Goal: Task Accomplishment & Management: Manage account settings

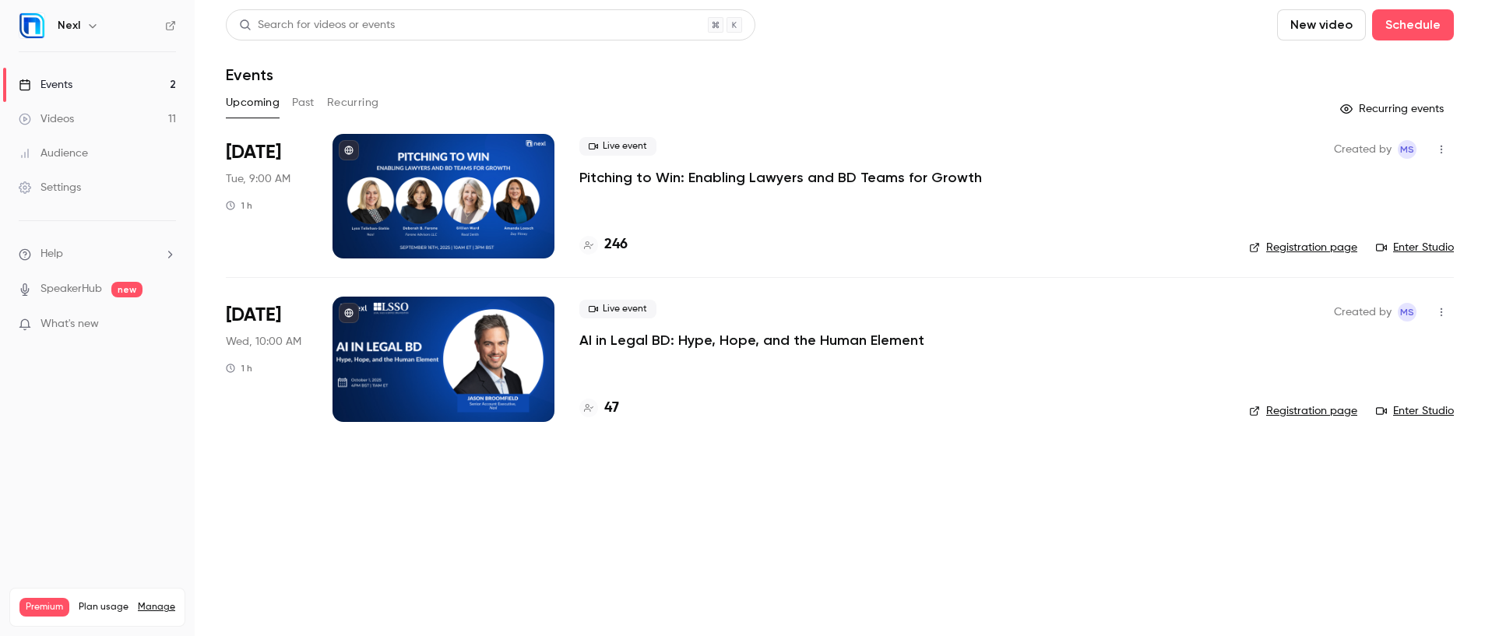
click at [699, 173] on p "Pitching to Win: Enabling Lawyers and BD Teams for Growth" at bounding box center [780, 177] width 403 height 19
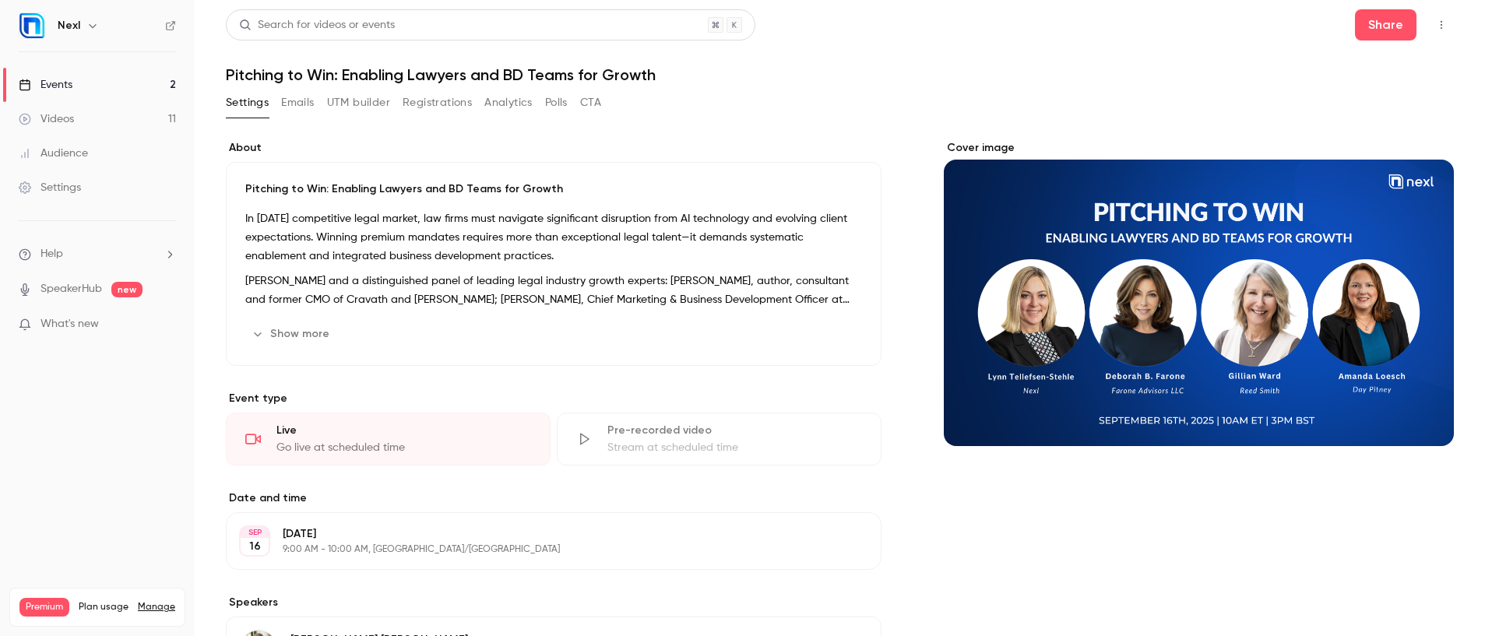
click at [451, 100] on button "Registrations" at bounding box center [437, 102] width 69 height 25
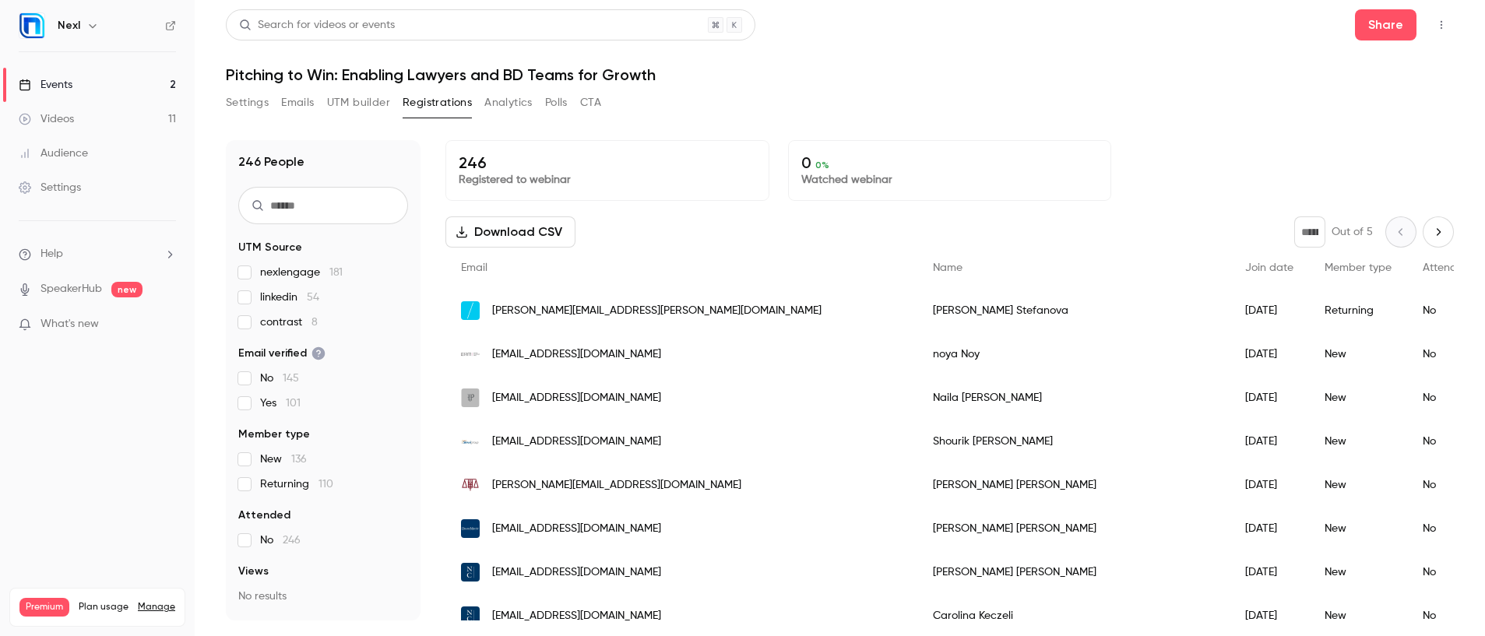
click at [531, 230] on button "Download CSV" at bounding box center [510, 231] width 130 height 31
click at [531, 230] on div "Download CSV" at bounding box center [510, 231] width 130 height 31
click at [52, 72] on link "Events 2" at bounding box center [97, 85] width 195 height 34
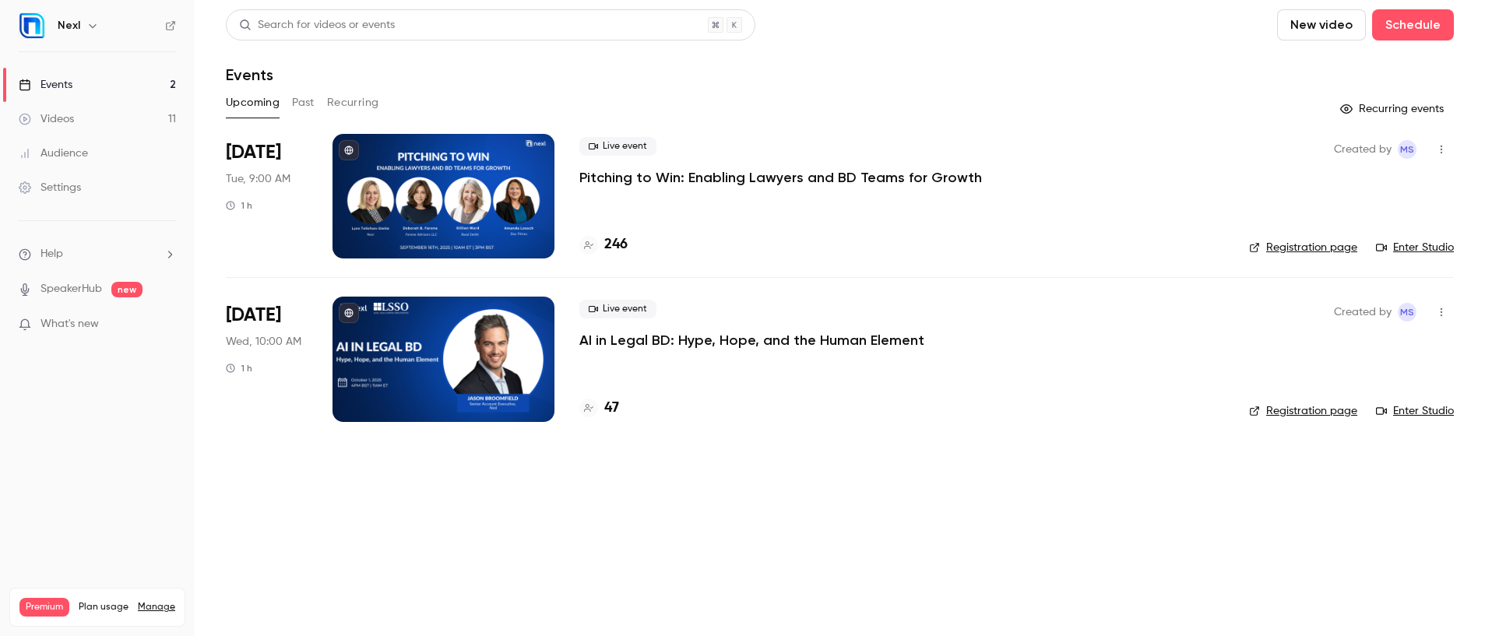
click at [641, 161] on div "Live event Pitching to Win: Enabling Lawyers and BD Teams for Growth" at bounding box center [901, 162] width 645 height 50
click at [642, 171] on p "Pitching to Win: Enabling Lawyers and BD Teams for Growth" at bounding box center [780, 177] width 403 height 19
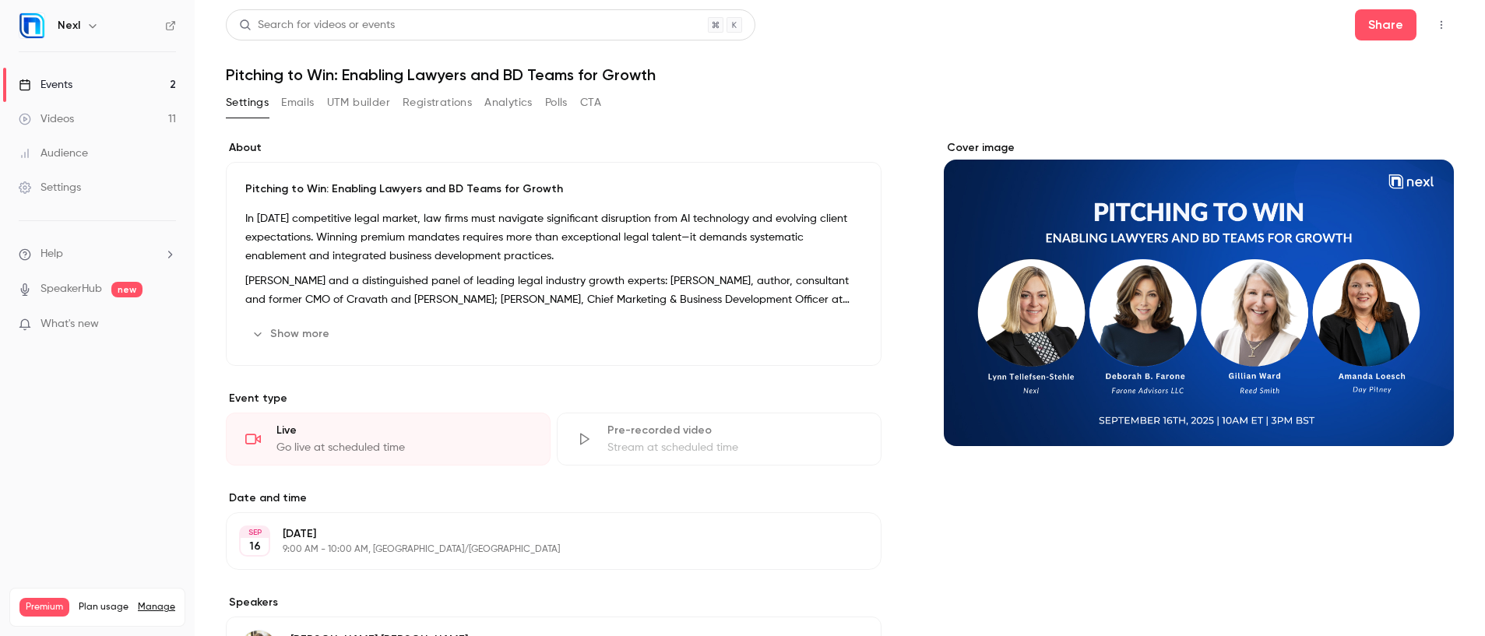
click at [269, 202] on div "Pitching to Win: Enabling Lawyers and BD Teams for Growth In [DATE] competitive…" at bounding box center [554, 264] width 656 height 204
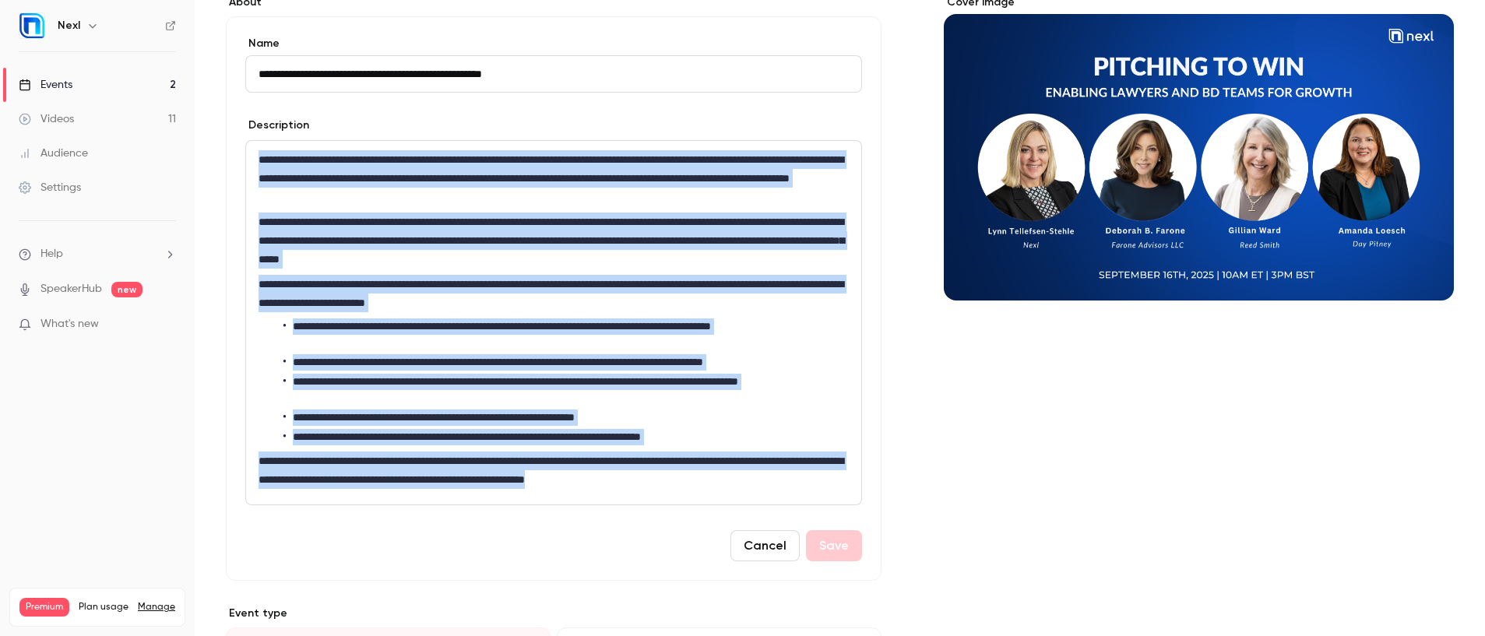
scroll to position [545, 0]
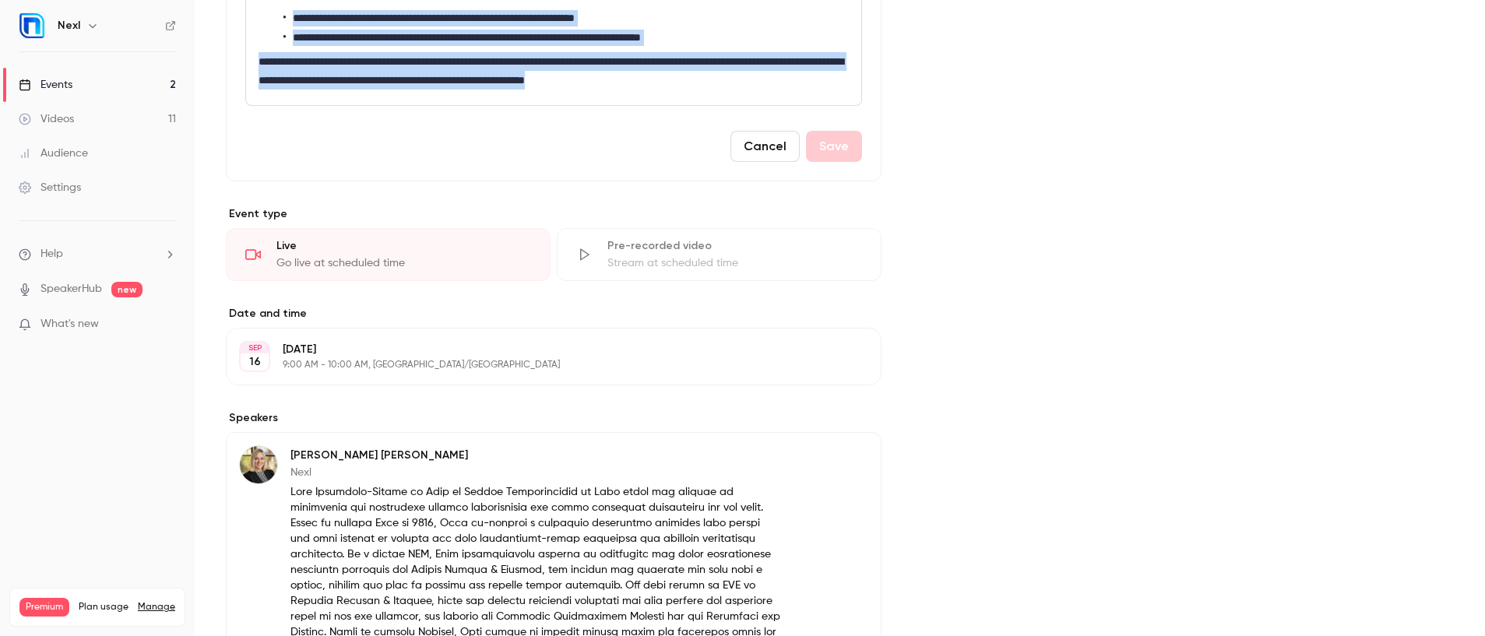
drag, startPoint x: 255, startPoint y: 304, endPoint x: 754, endPoint y: 88, distance: 543.7
copy div "**********"
click at [111, 77] on link "Events 2" at bounding box center [97, 85] width 195 height 34
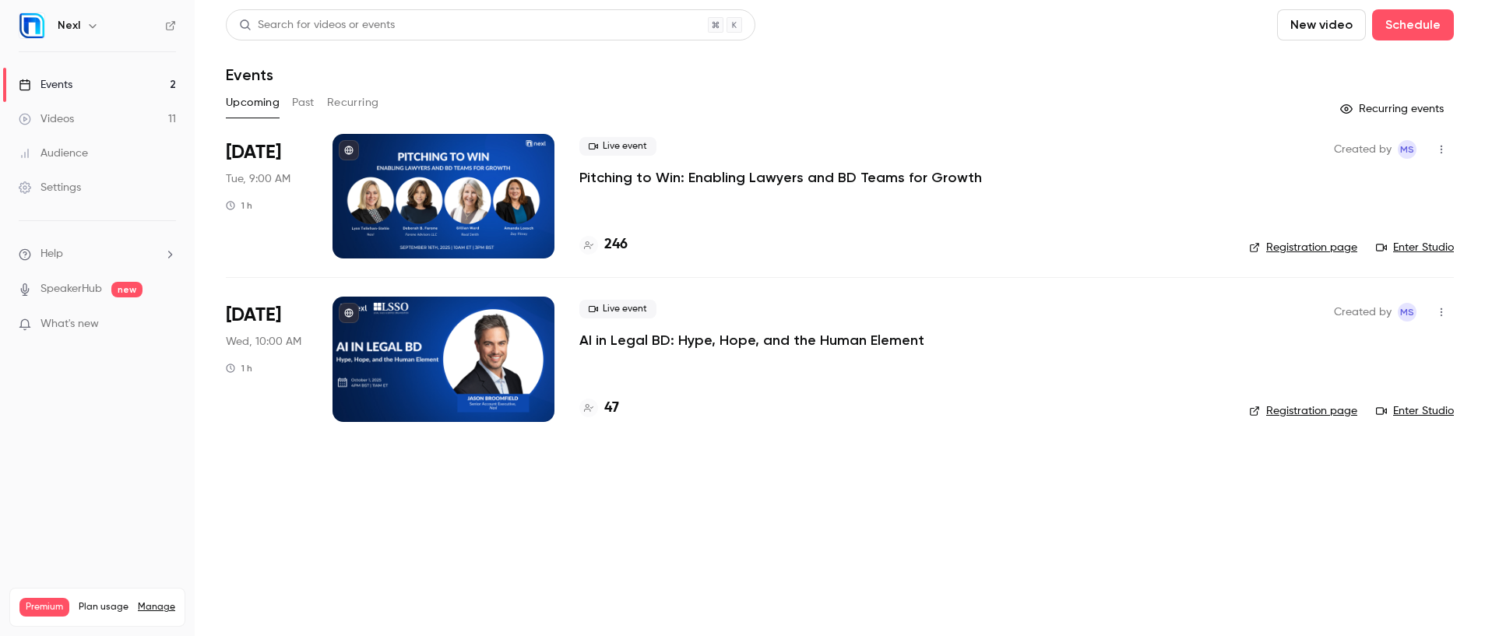
click at [682, 344] on p "AI in Legal BD: Hype, Hope, and the Human Element" at bounding box center [751, 340] width 345 height 19
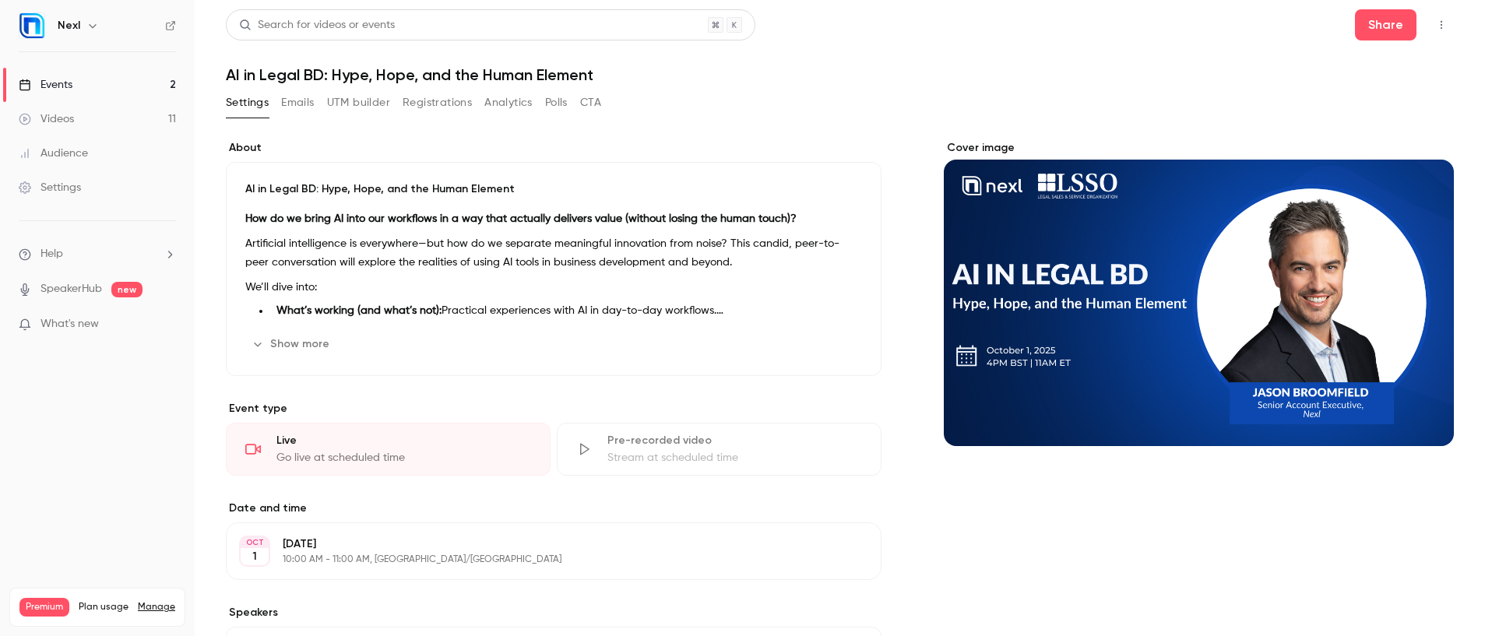
click at [463, 102] on button "Registrations" at bounding box center [437, 102] width 69 height 25
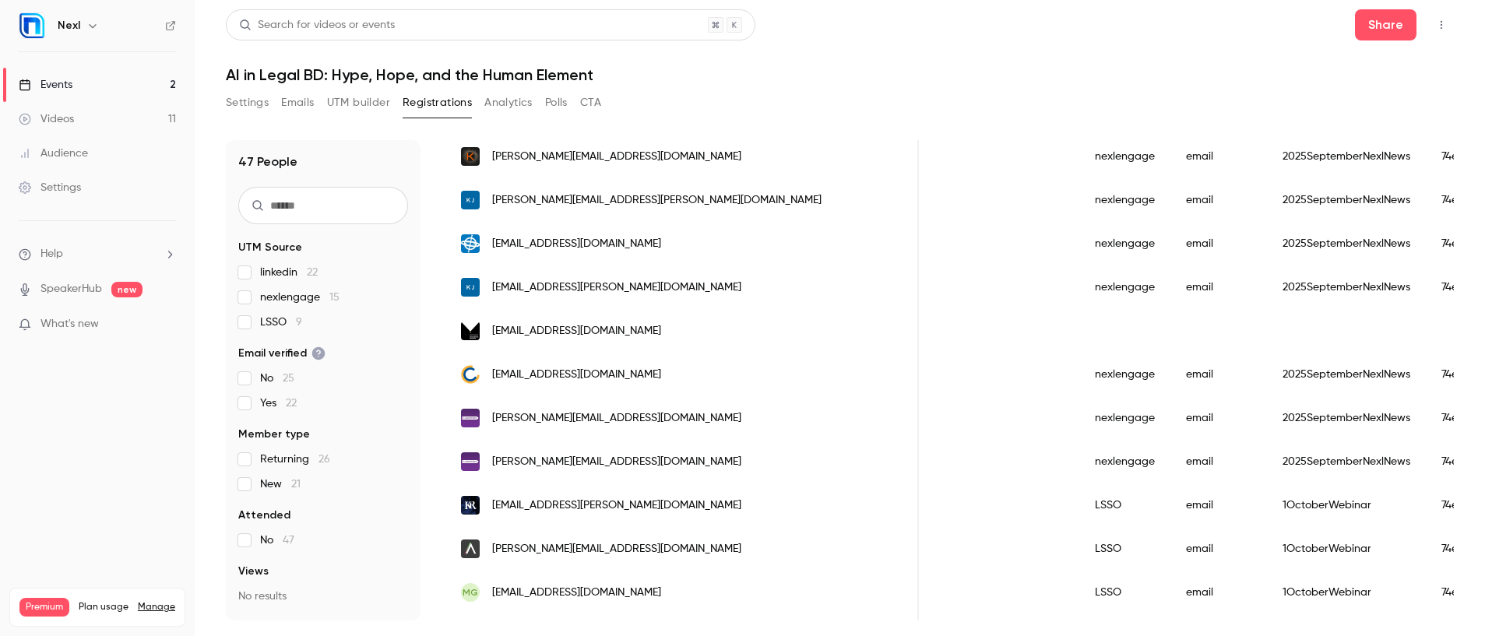
scroll to position [1509, 0]
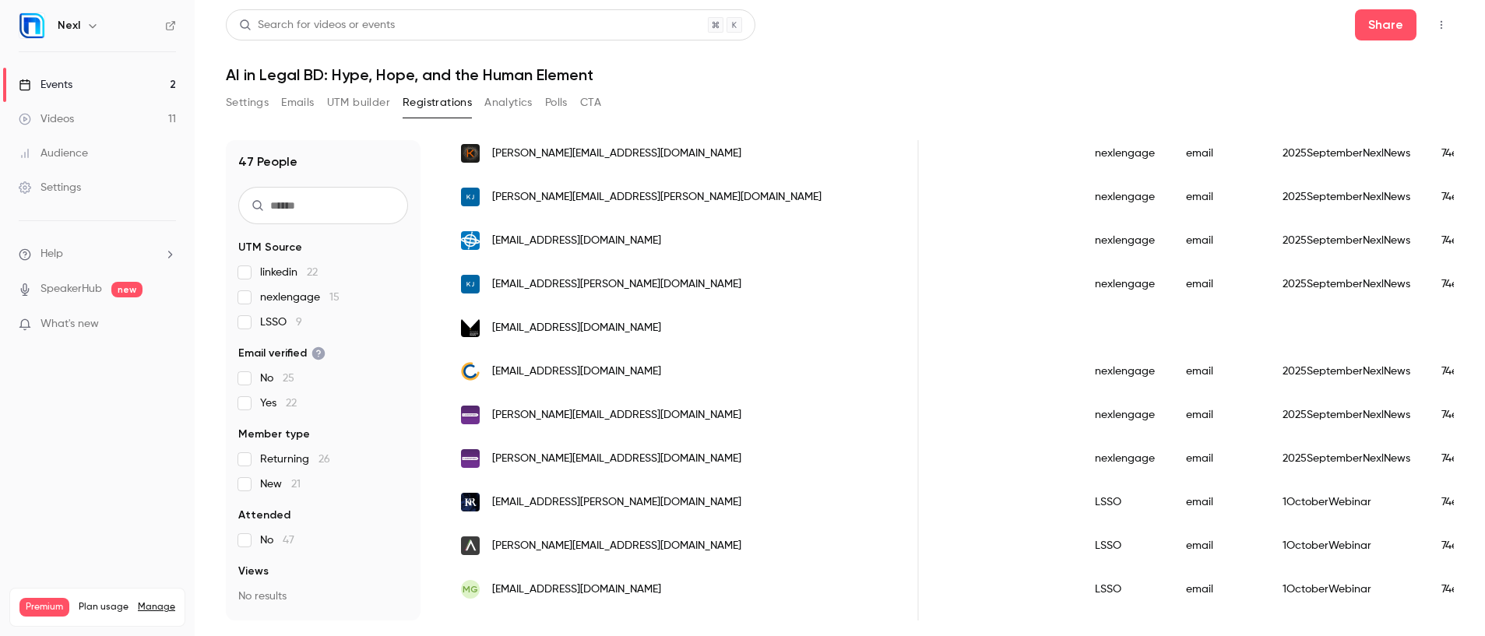
click at [509, 329] on span "[EMAIL_ADDRESS][DOMAIN_NAME]" at bounding box center [576, 328] width 169 height 16
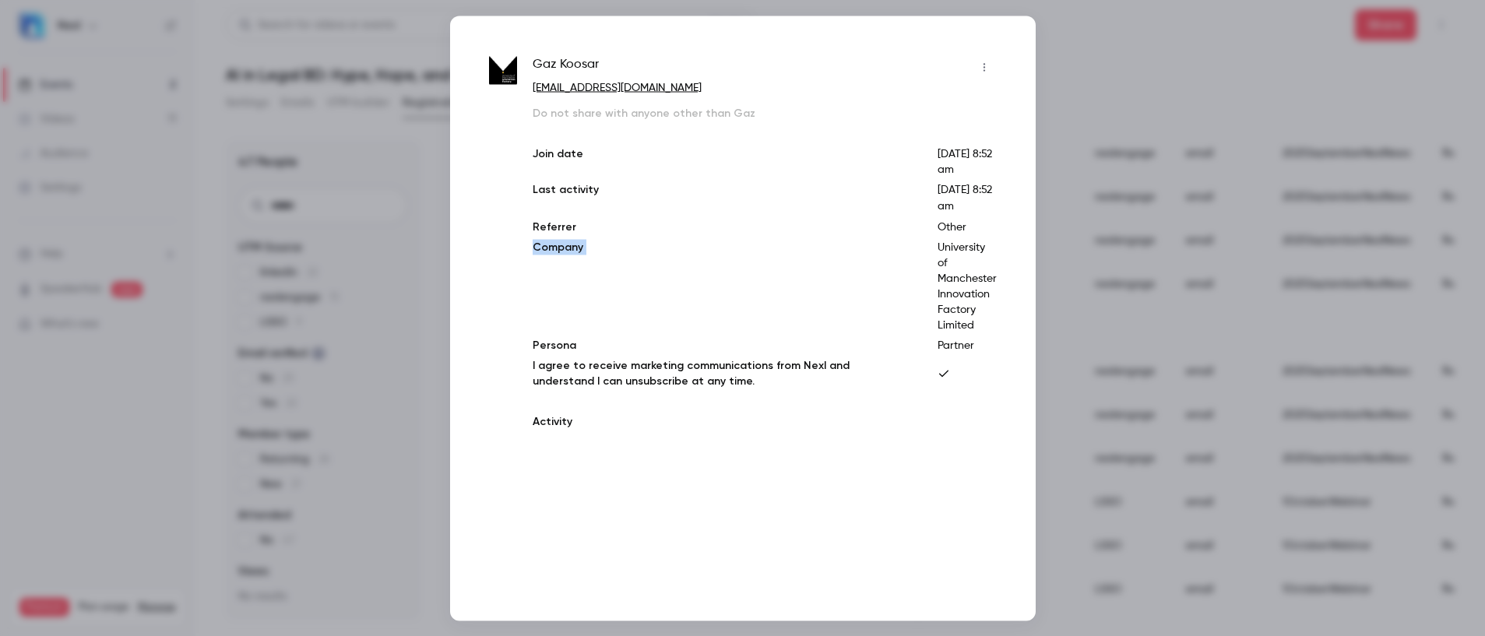
click at [509, 329] on div "Gaz Koosar [EMAIL_ADDRESS][DOMAIN_NAME] Do not share with anyone other than Gaz…" at bounding box center [743, 247] width 508 height 384
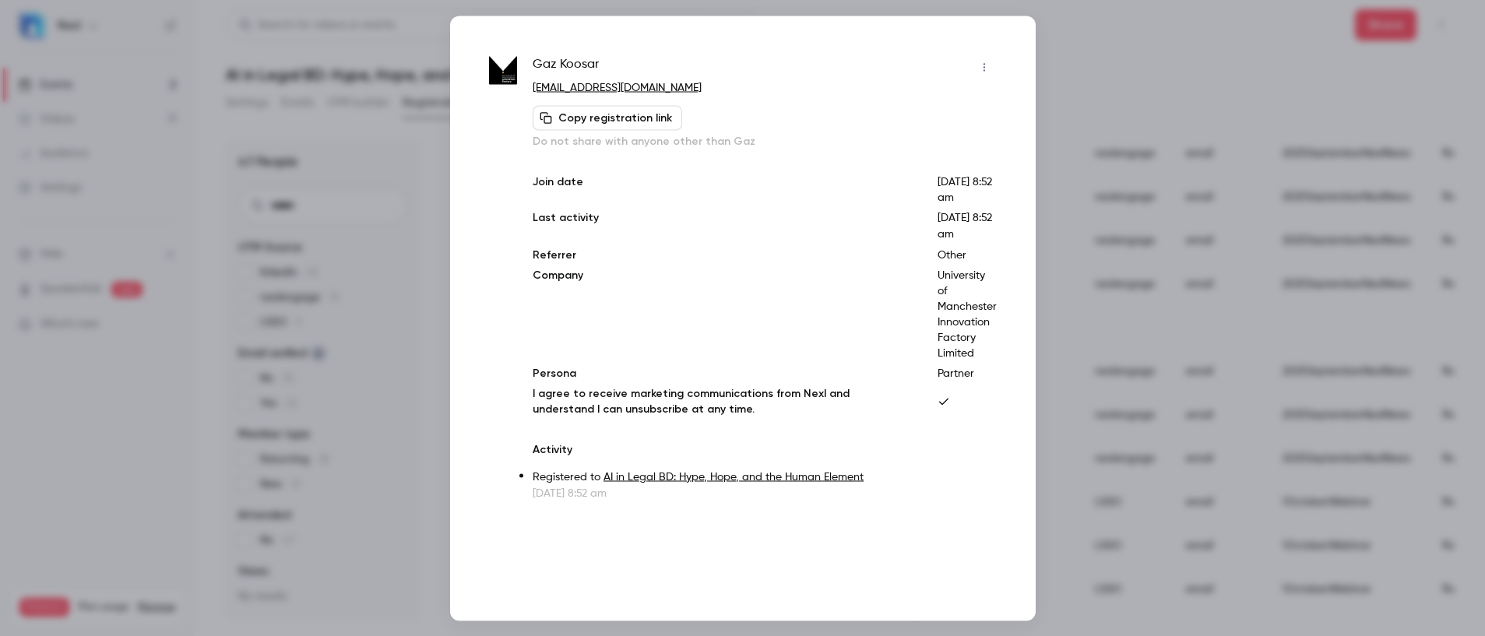
click at [1124, 37] on div at bounding box center [742, 318] width 1485 height 636
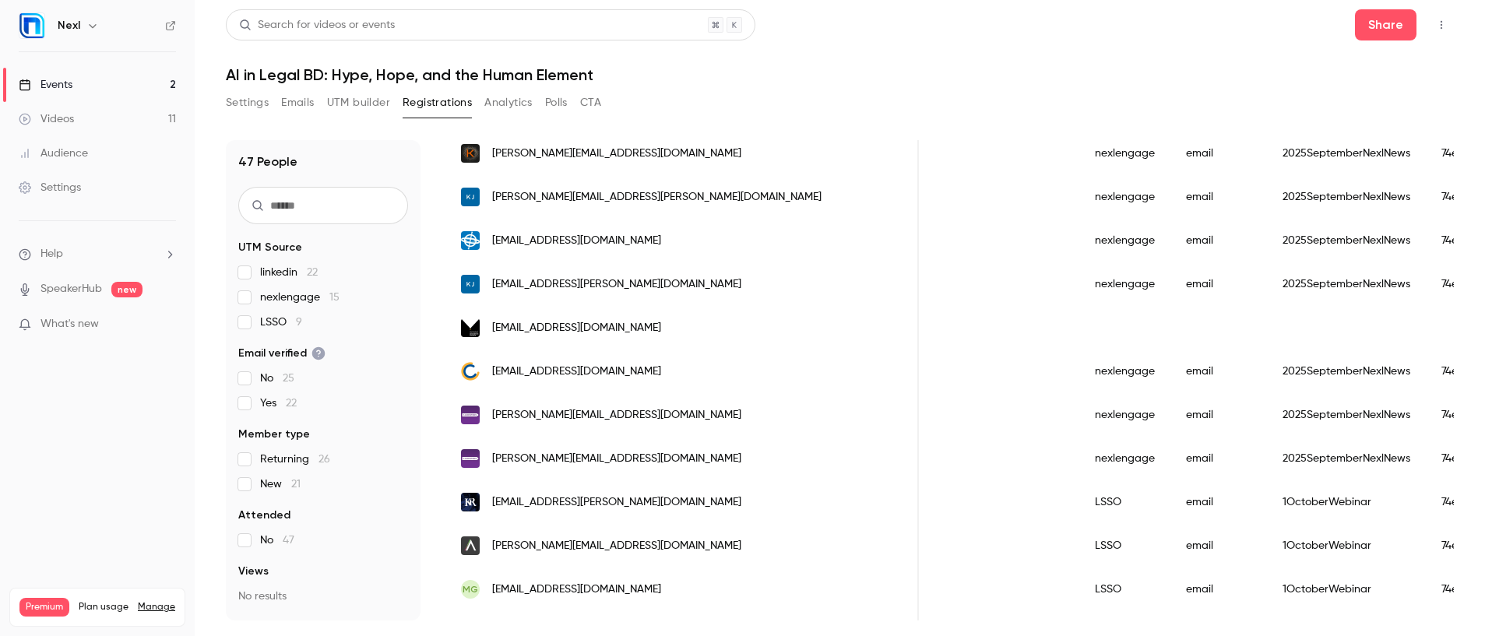
click at [125, 96] on link "Events 2" at bounding box center [97, 85] width 195 height 34
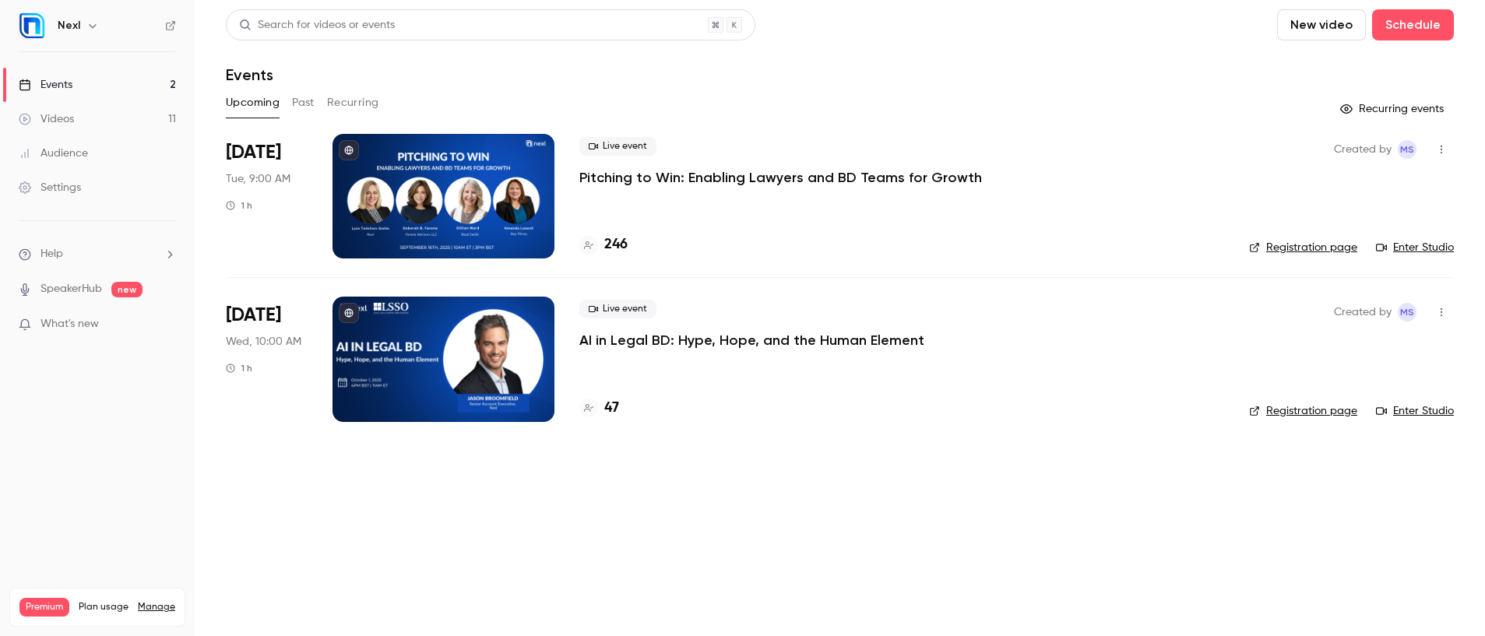
click at [649, 181] on p "Pitching to Win: Enabling Lawyers and BD Teams for Growth" at bounding box center [780, 177] width 403 height 19
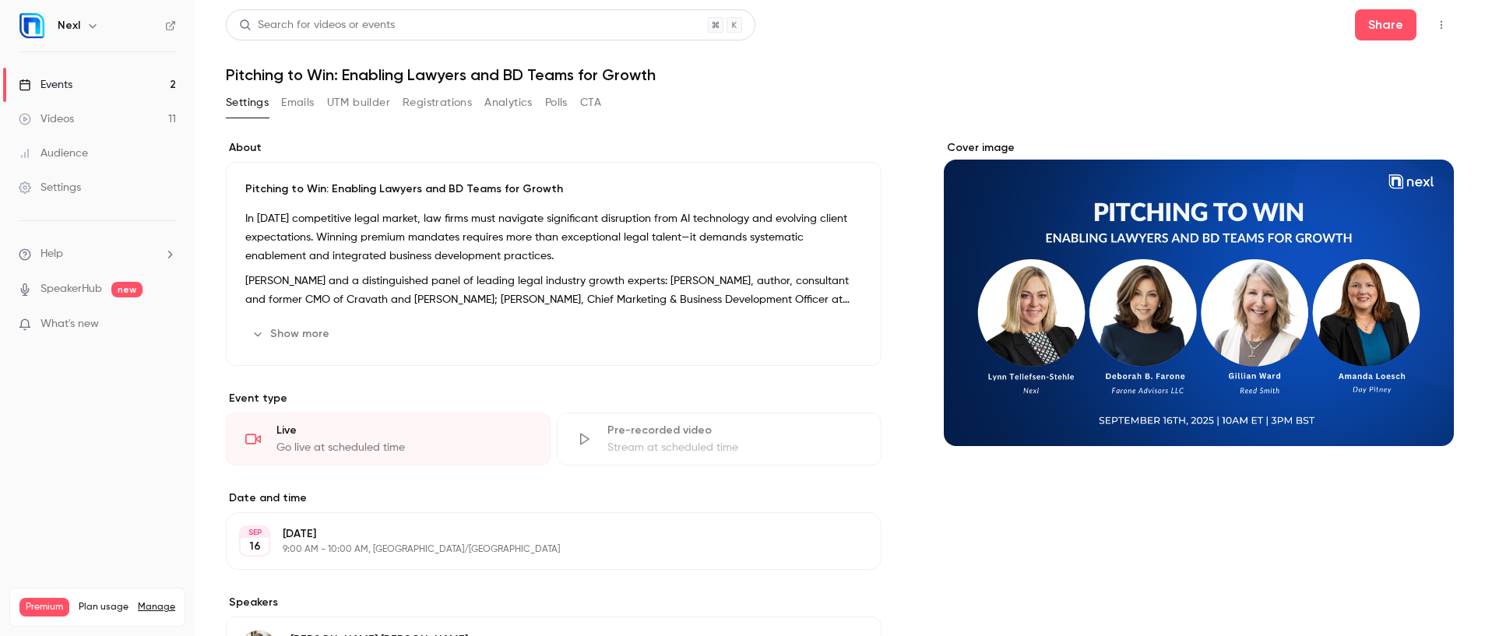
click at [136, 87] on link "Events 2" at bounding box center [97, 85] width 195 height 34
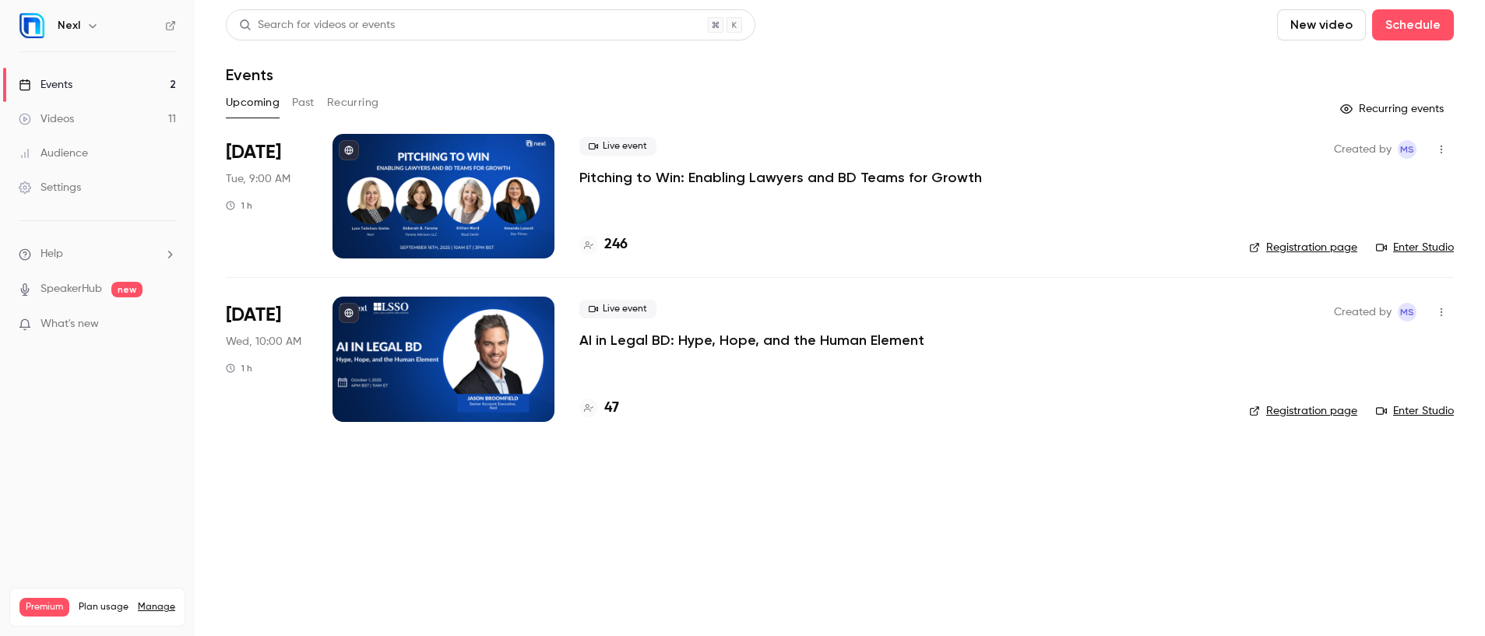
click at [1426, 253] on link "Enter Studio" at bounding box center [1415, 248] width 78 height 16
